Goal: Find specific page/section: Find specific page/section

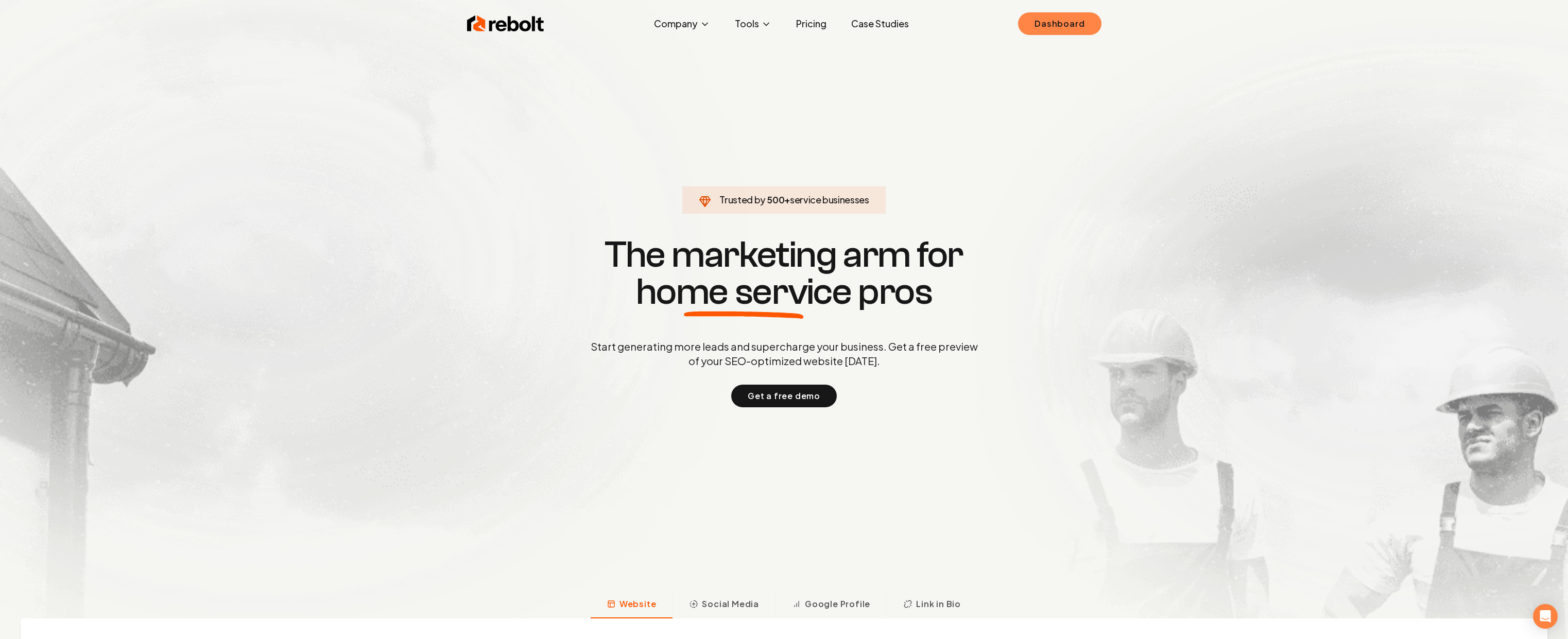
click at [1047, 33] on link "Dashboard" at bounding box center [1059, 23] width 83 height 23
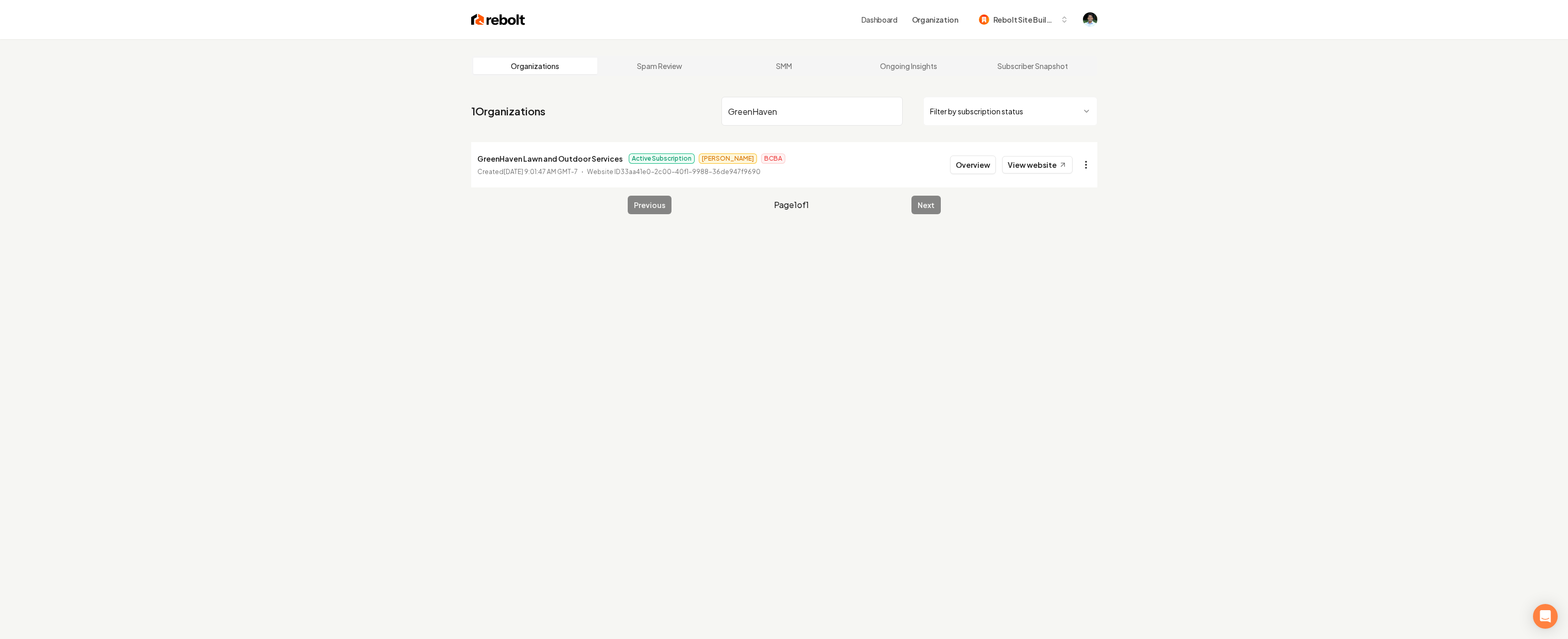
type input "GreenHaven"
click at [1089, 167] on html "Dashboard Organization Rebolt Site Builder Organizations Spam Review SMM Ongoin…" at bounding box center [784, 319] width 1568 height 639
click at [1059, 272] on link "View in Stripe" at bounding box center [1060, 270] width 65 height 17
click at [488, 163] on p "GreenHaven Lawn and Outdoor Services" at bounding box center [549, 159] width 145 height 12
drag, startPoint x: 477, startPoint y: 158, endPoint x: 616, endPoint y: 161, distance: 139.0
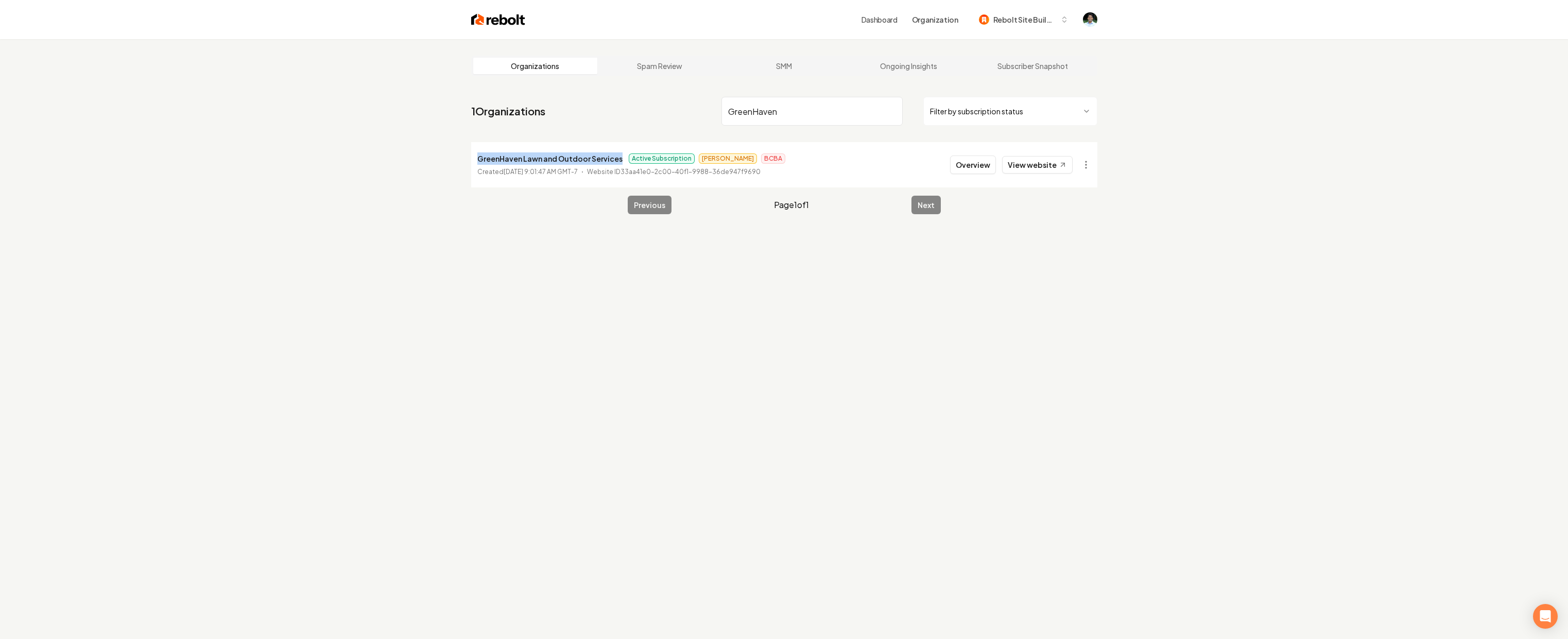
click at [616, 161] on p "GreenHaven Lawn and Outdoor Services" at bounding box center [549, 159] width 145 height 12
copy p "GreenHaven Lawn and Outdoor Services"
click at [622, 280] on div "Organizations Spam Review SMM Ongoing Insights Subscriber Snapshot 1 Organizati…" at bounding box center [784, 358] width 1568 height 639
